Goal: Find specific page/section

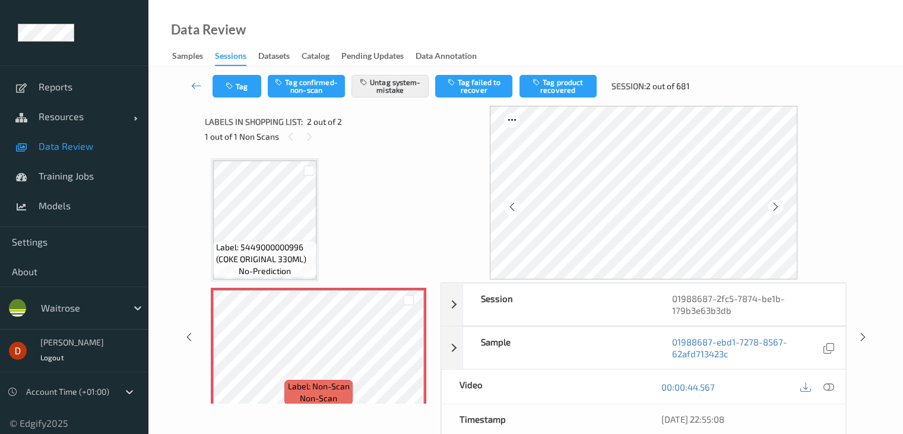
scroll to position [6, 0]
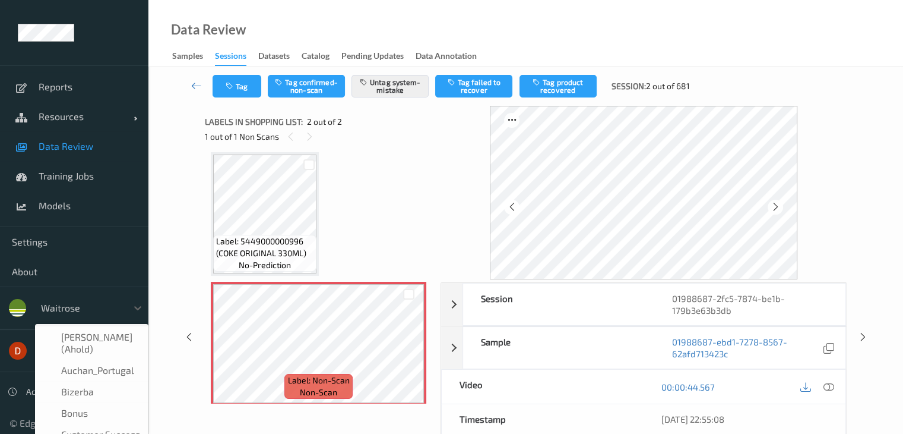
click at [80, 309] on div at bounding box center [81, 307] width 80 height 14
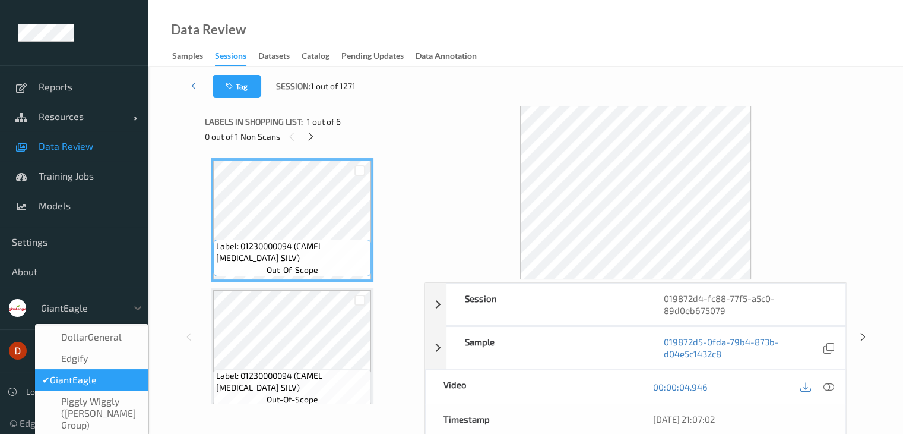
click at [58, 306] on div at bounding box center [81, 307] width 80 height 14
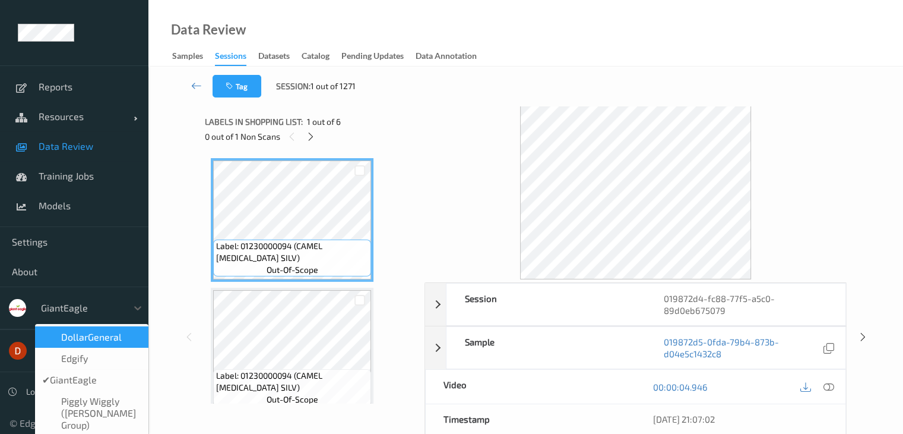
click at [76, 340] on span "DollarGeneral" at bounding box center [91, 337] width 61 height 12
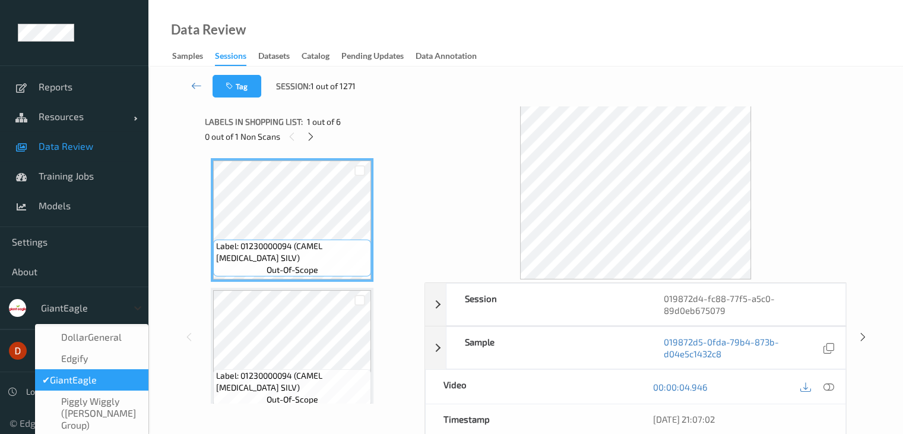
click at [132, 308] on icon at bounding box center [138, 308] width 12 height 12
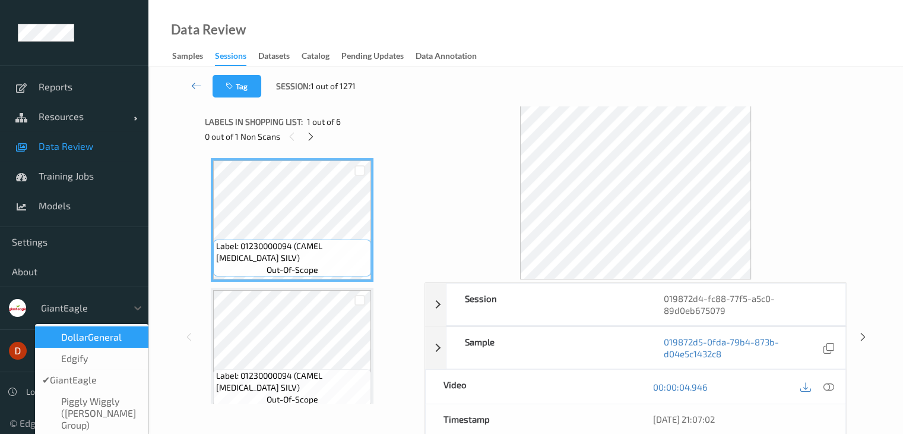
click at [111, 340] on span "DollarGeneral" at bounding box center [91, 337] width 61 height 12
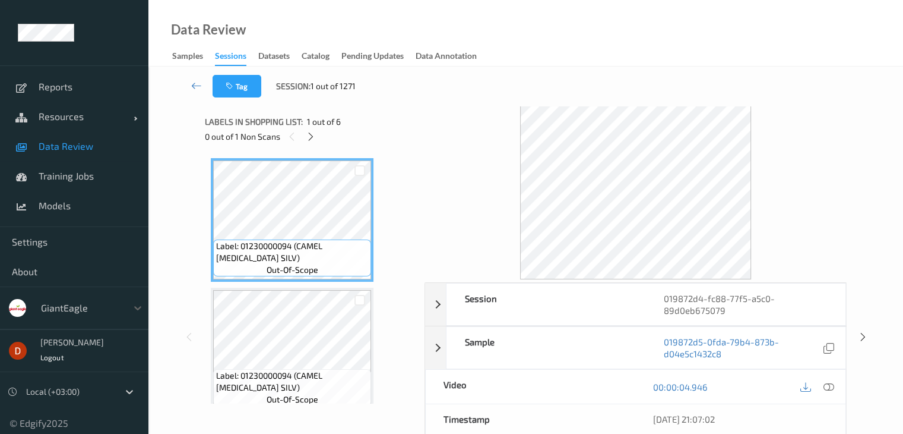
click at [38, 309] on div "GiantEagle" at bounding box center [81, 307] width 92 height 19
